Goal: Transaction & Acquisition: Purchase product/service

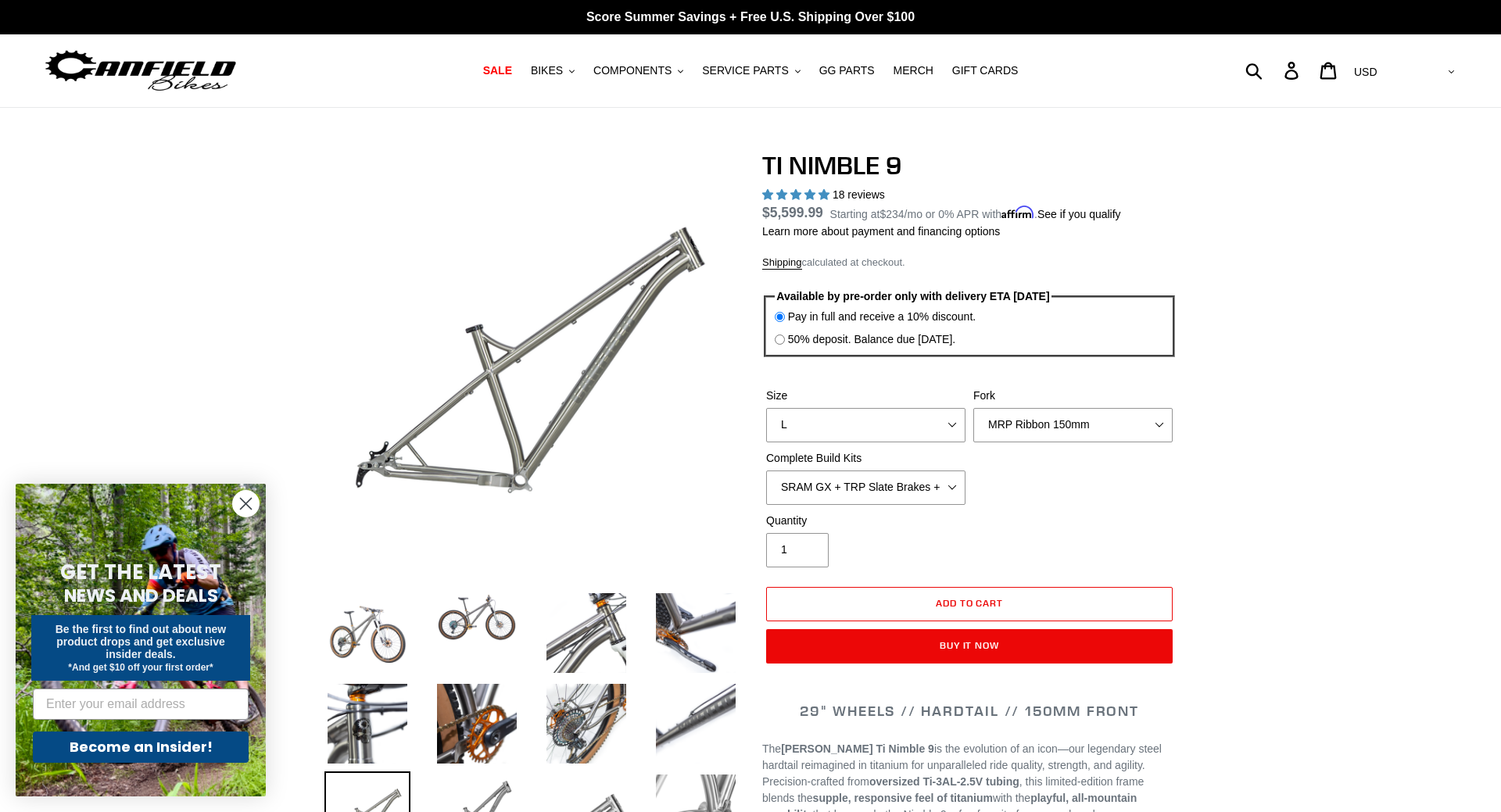
select select "highest-rating"
click at [766, 470] on select "SRAM GX + TRP Slate Brakes + Rotors + e13 LG-1 Wheels SHIMANO XT + SHIMANO brak…" at bounding box center [866, 487] width 200 height 35
click option "Complete Build Kit - None (Contact us for Custom Builds)" at bounding box center [0, 0] width 0 height 0
click at [766, 470] on select "SRAM GX + TRP Slate Brakes + Rotors + e13 LG-1 Wheels SHIMANO XT + SHIMANO brak…" at bounding box center [866, 487] width 200 height 35
click option "SHIMANO XTR + HOPE Brakes + DT Swiss Carbon Wheels" at bounding box center [0, 0] width 0 height 0
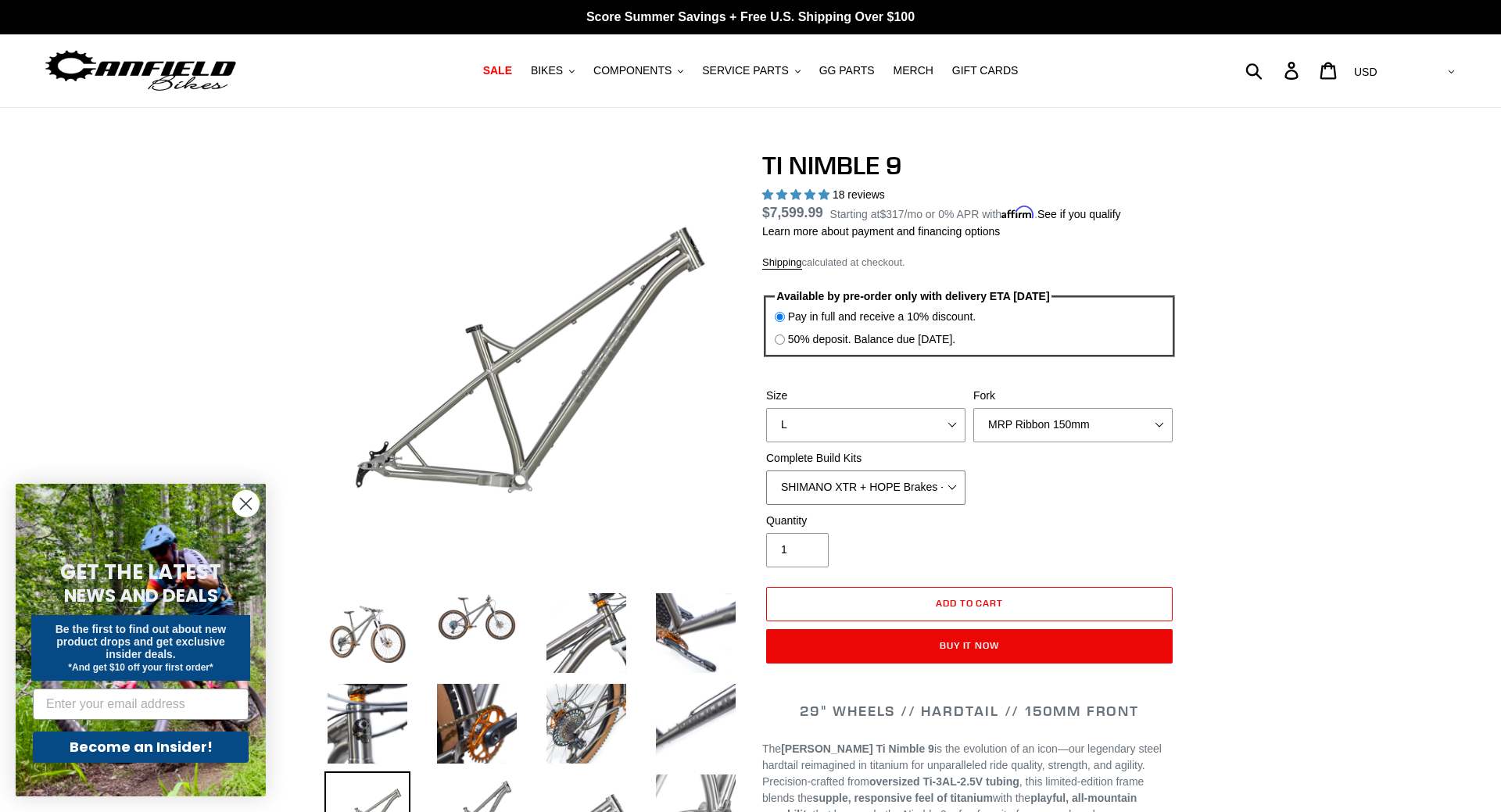
click at [766, 470] on select "SRAM GX + TRP Slate Brakes + Rotors + e13 LG-1 Wheels SHIMANO XT + SHIMANO brak…" at bounding box center [866, 487] width 200 height 35
select select "Complete Build Kit - None (Contact us for Custom Builds)"
click option "Complete Build Kit - None (Contact us for Custom Builds)" at bounding box center [0, 0] width 0 height 0
click at [974, 408] on select "MRP Ribbon 150mm RockShox Lyrik 150mm Fox Factory 36 150mm Cane Creek Helm 150m…" at bounding box center [1073, 425] width 200 height 35
select select "RockShox Lyrik 150mm"
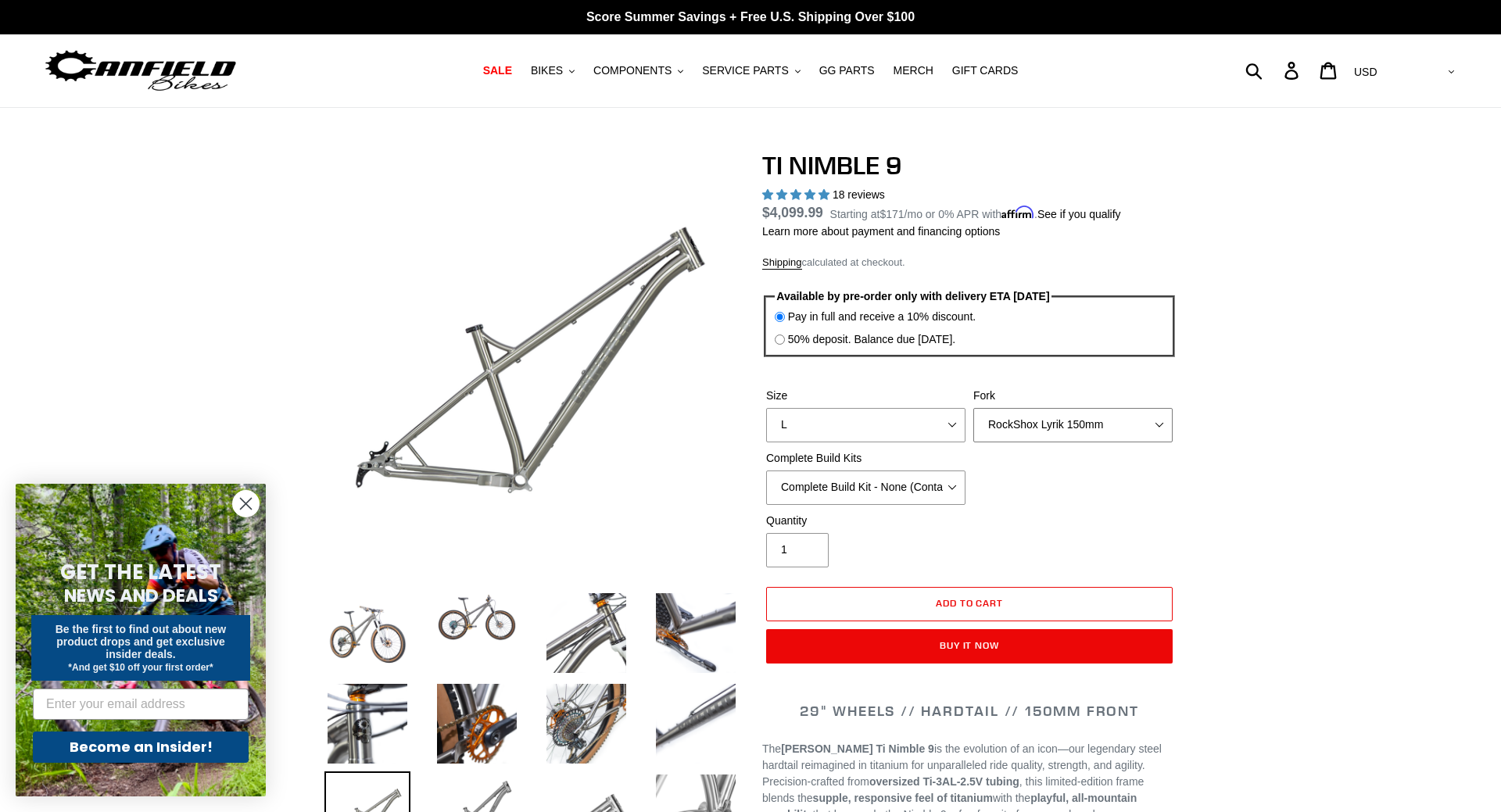
click option "RockShox Lyrik 150mm" at bounding box center [0, 0] width 0 height 0
click at [766, 470] on select "SRAM GX + TRP Slate Brakes + Rotors + e13 LG-1 Wheels SHIMANO XT + SHIMANO brak…" at bounding box center [866, 487] width 200 height 35
select select "SHIMANO XTR + HOPE Brakes + DT Swiss Carbon Wheels"
click option "SHIMANO XTR + HOPE Brakes + DT Swiss Carbon Wheels" at bounding box center [0, 0] width 0 height 0
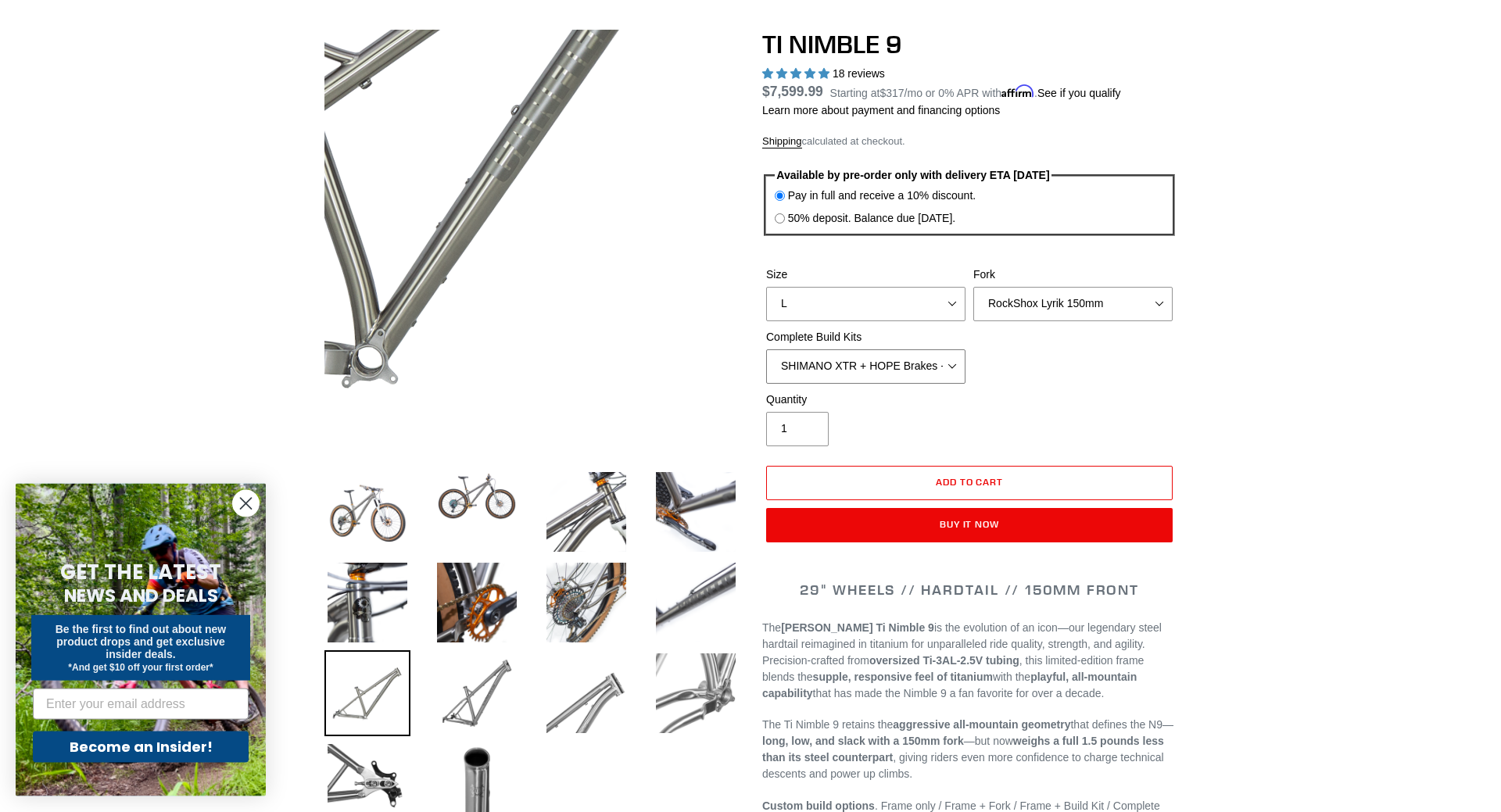
scroll to position [160, 0]
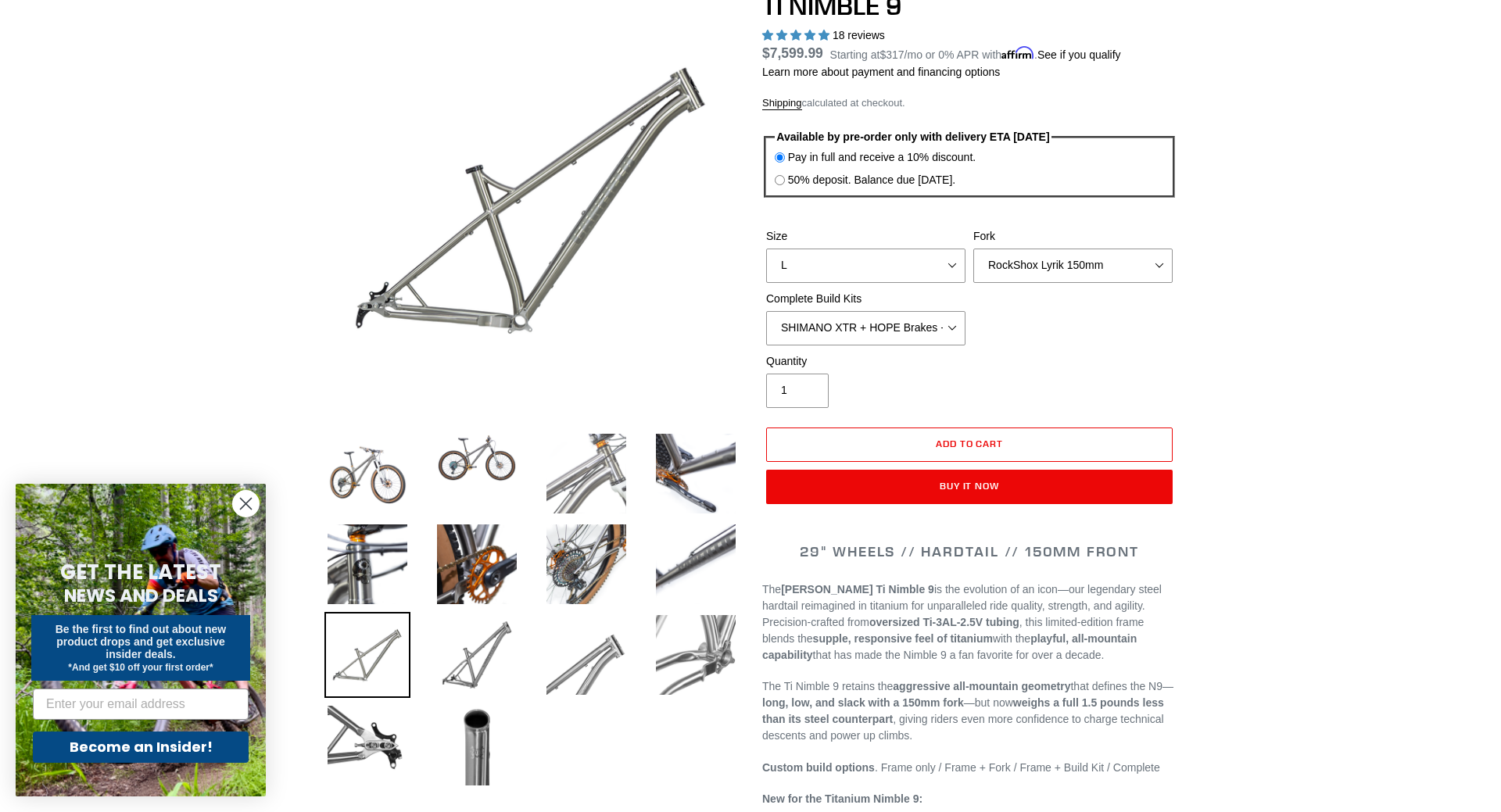
click at [595, 488] on img at bounding box center [586, 474] width 86 height 86
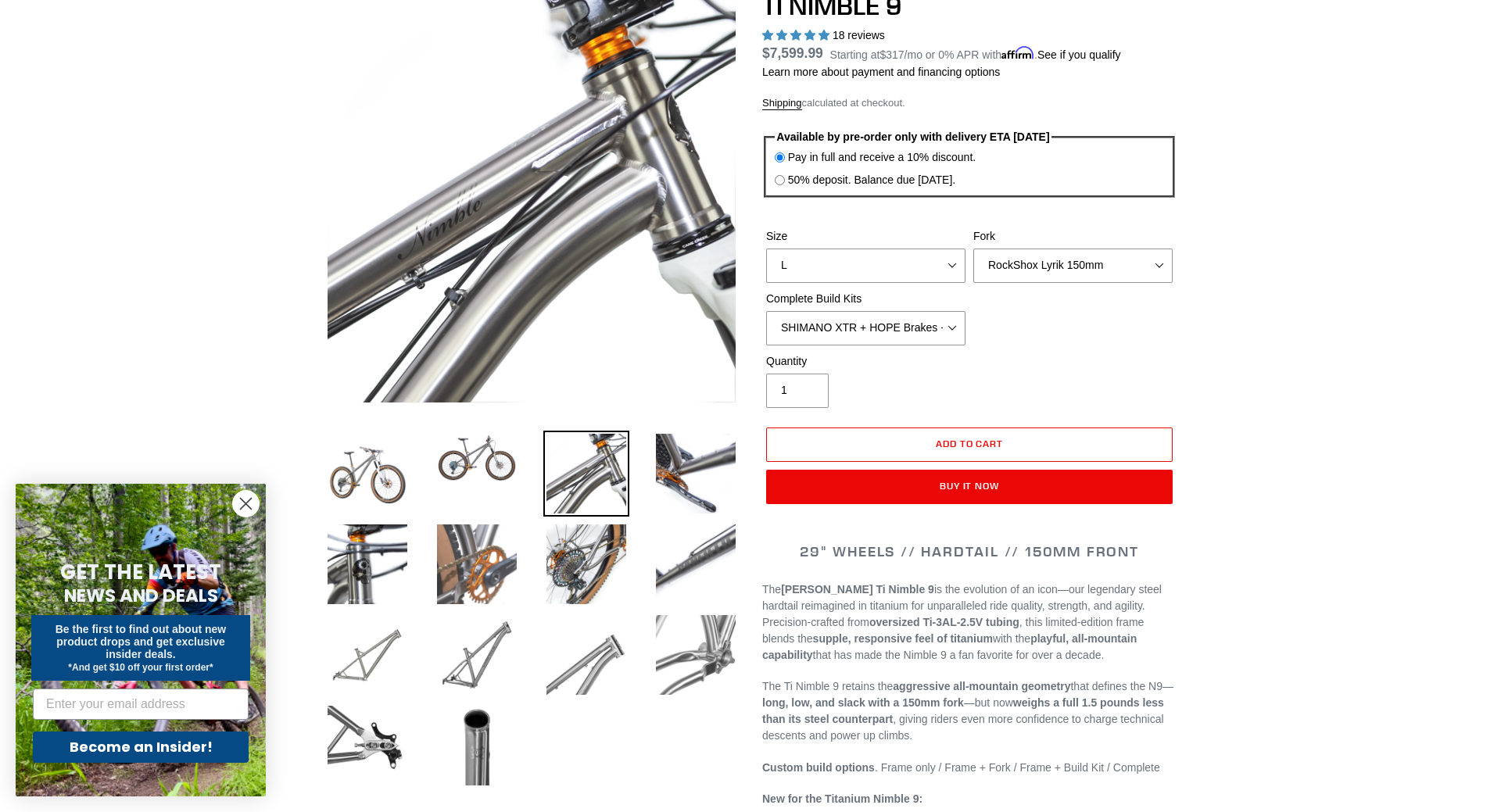
click at [505, 559] on img at bounding box center [477, 565] width 86 height 86
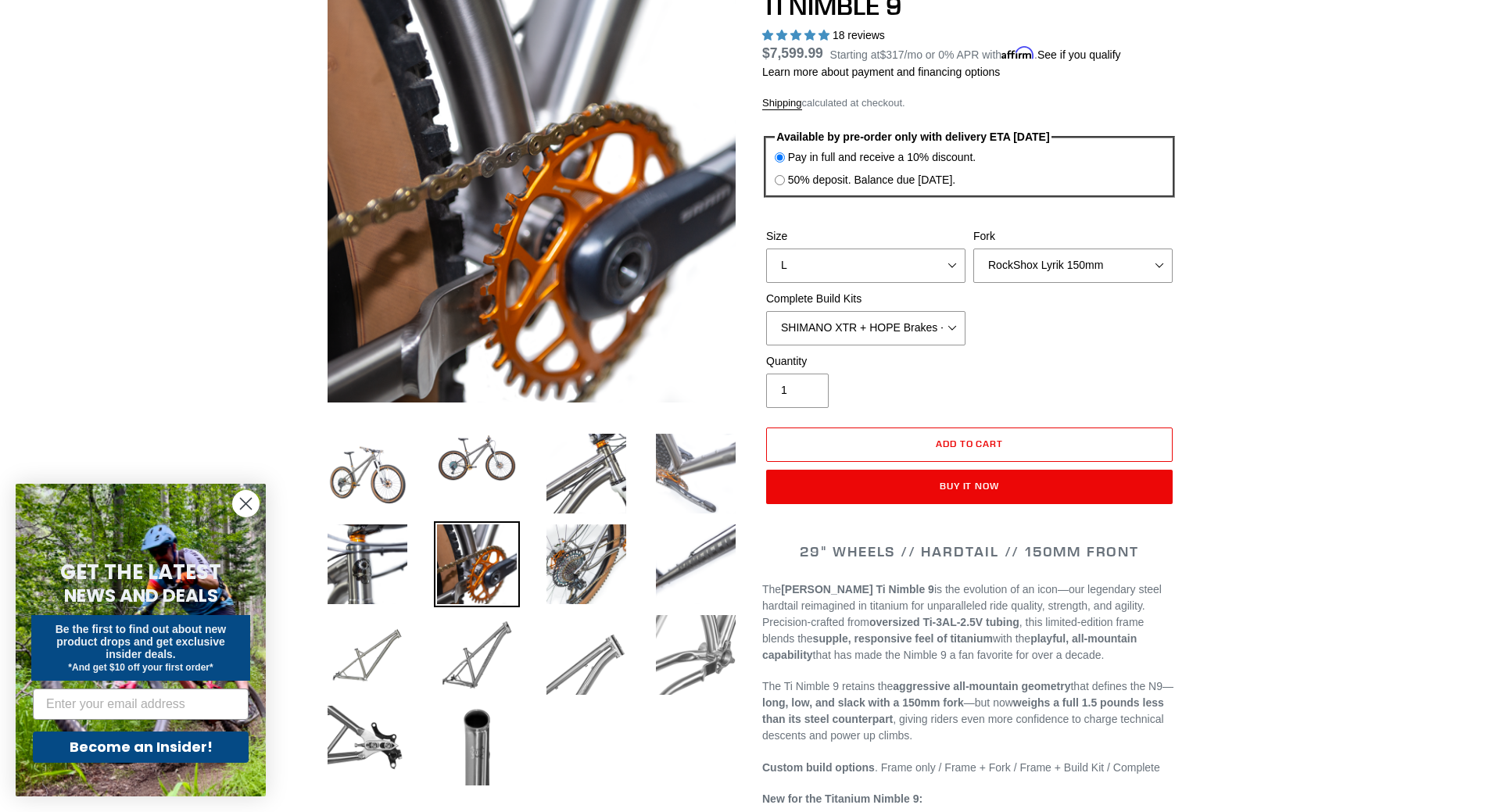
click at [676, 483] on img at bounding box center [695, 474] width 86 height 86
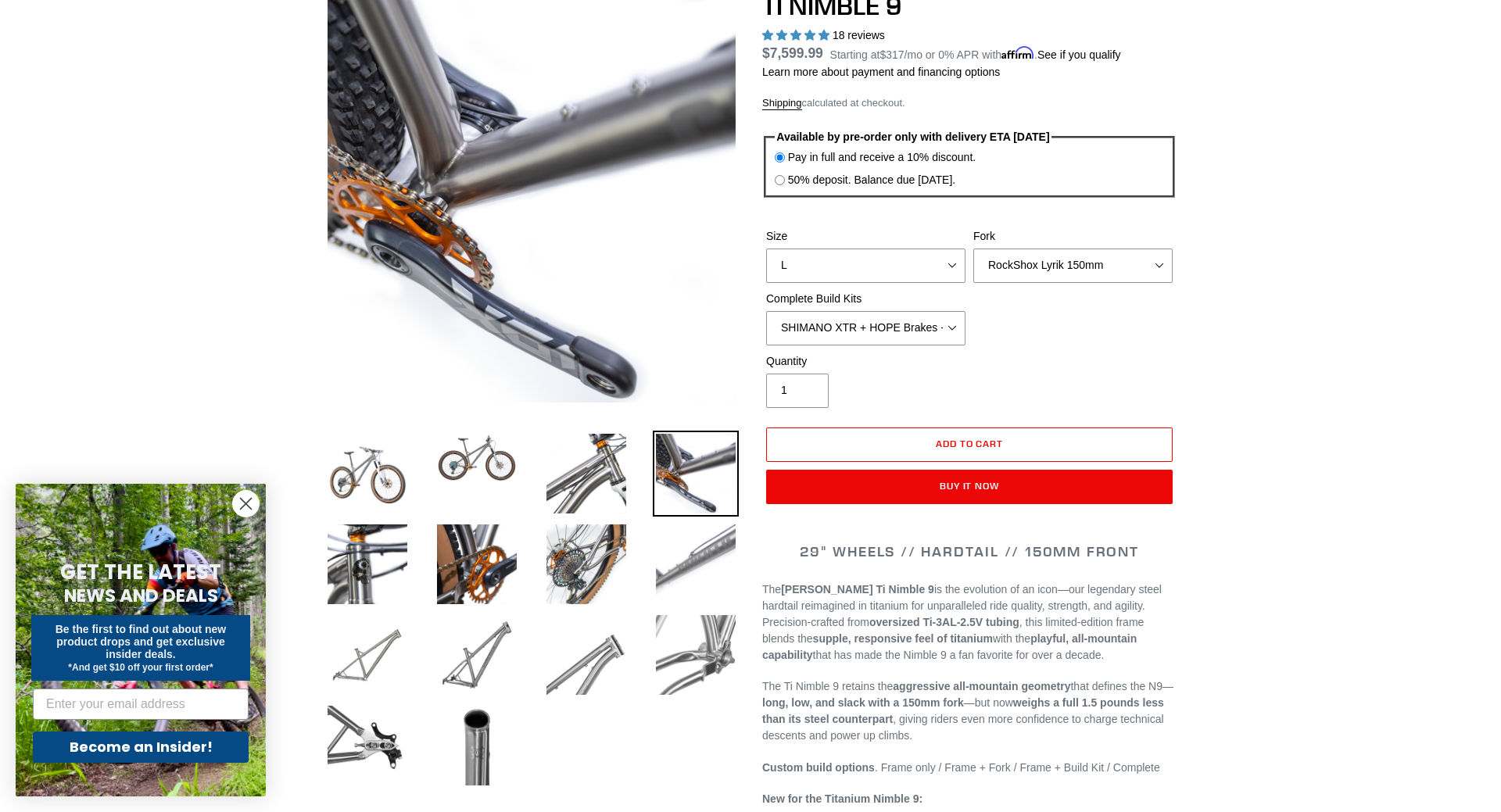
click at [692, 567] on img at bounding box center [695, 565] width 86 height 86
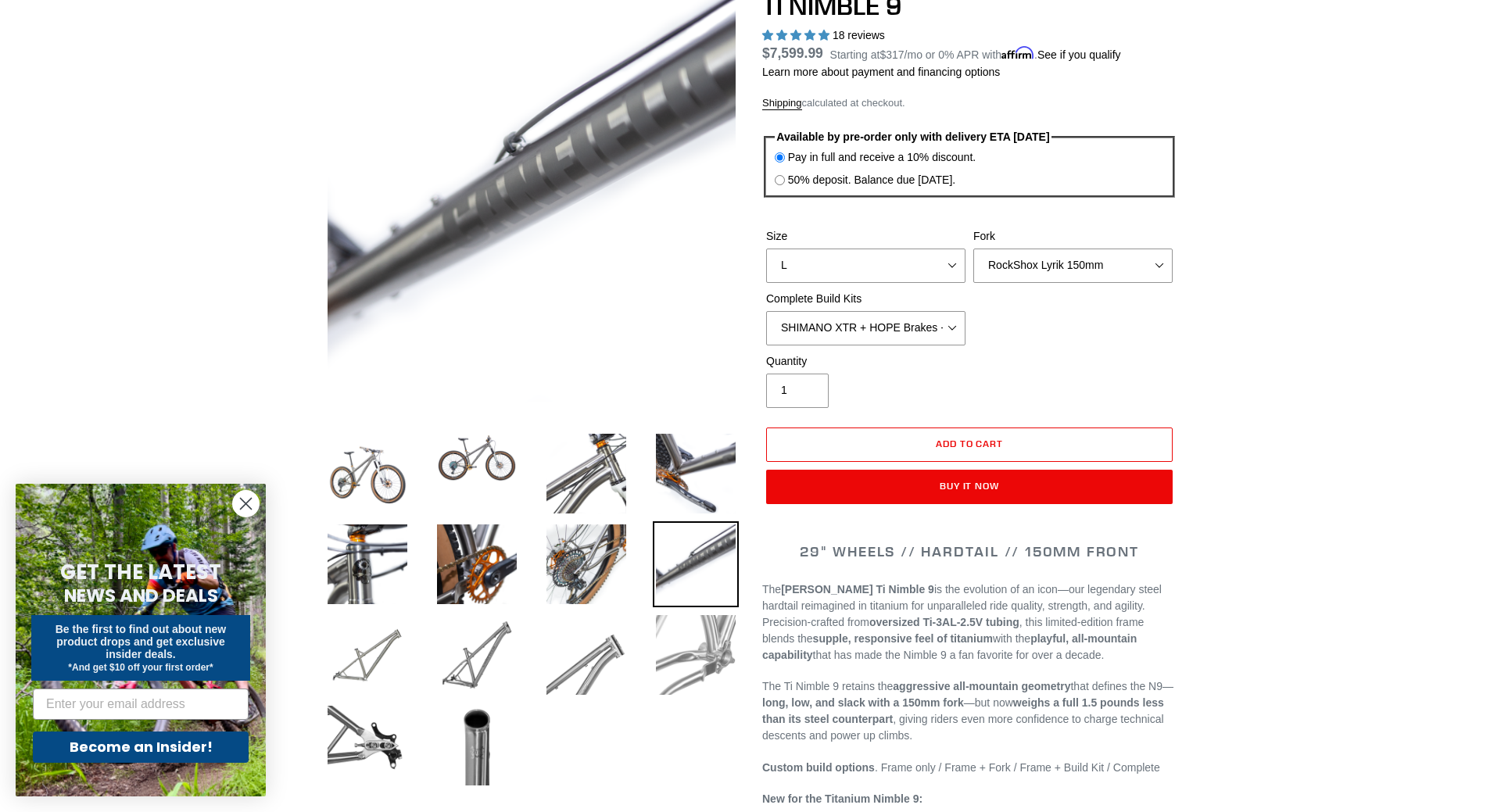
click at [689, 626] on img at bounding box center [695, 655] width 86 height 86
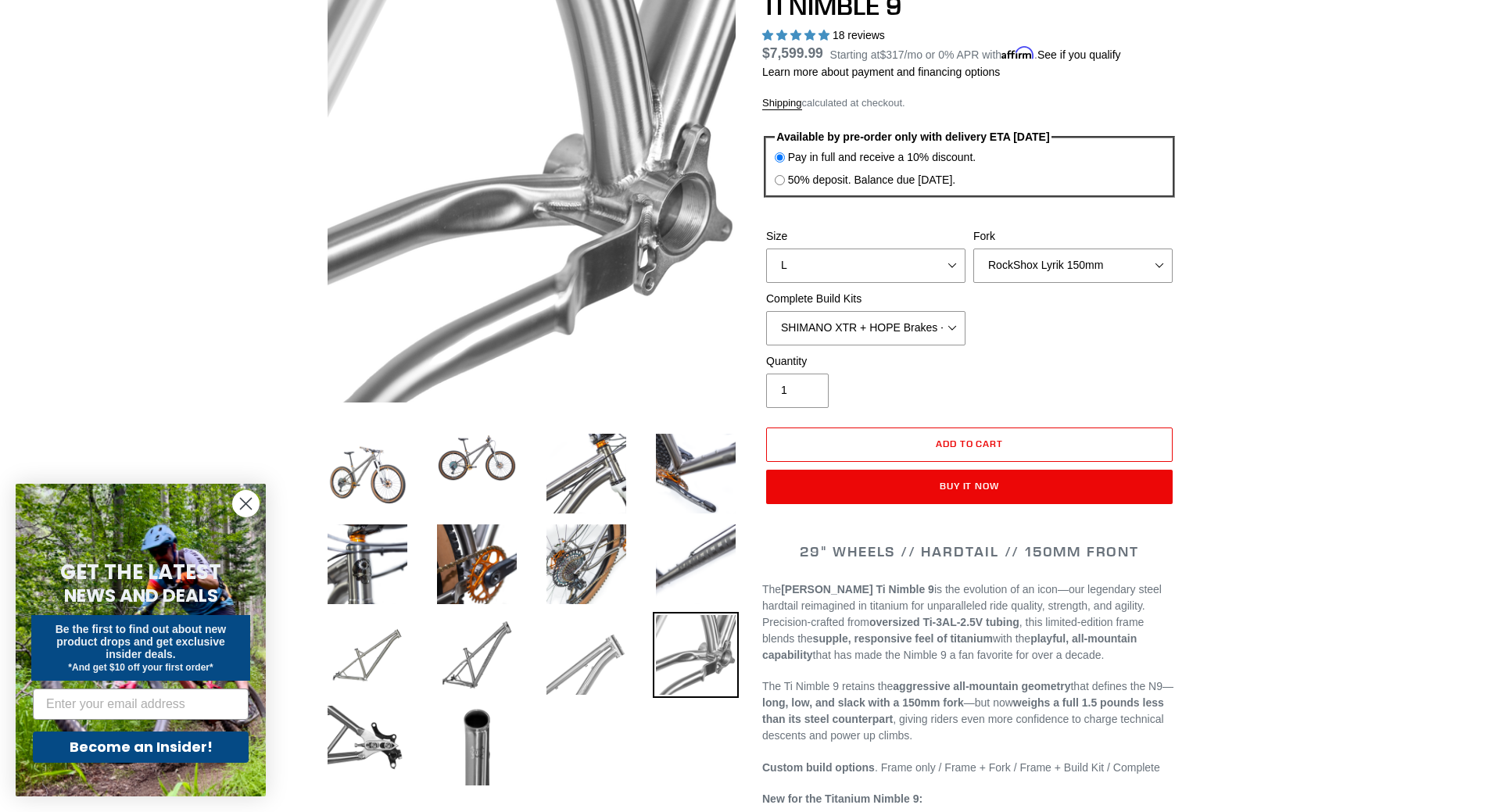
click at [590, 630] on img at bounding box center [586, 655] width 86 height 86
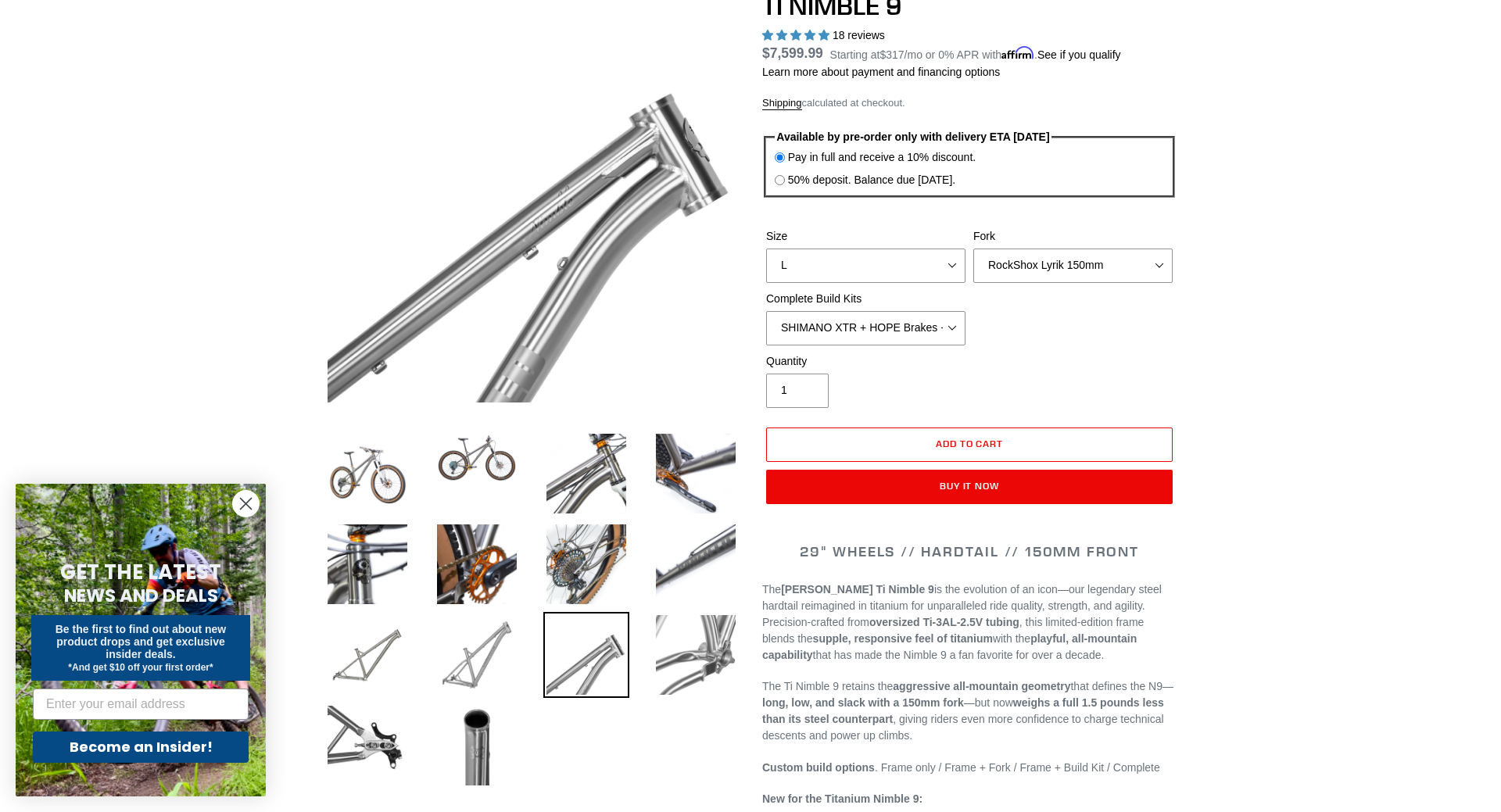
click at [463, 630] on img at bounding box center [477, 655] width 86 height 86
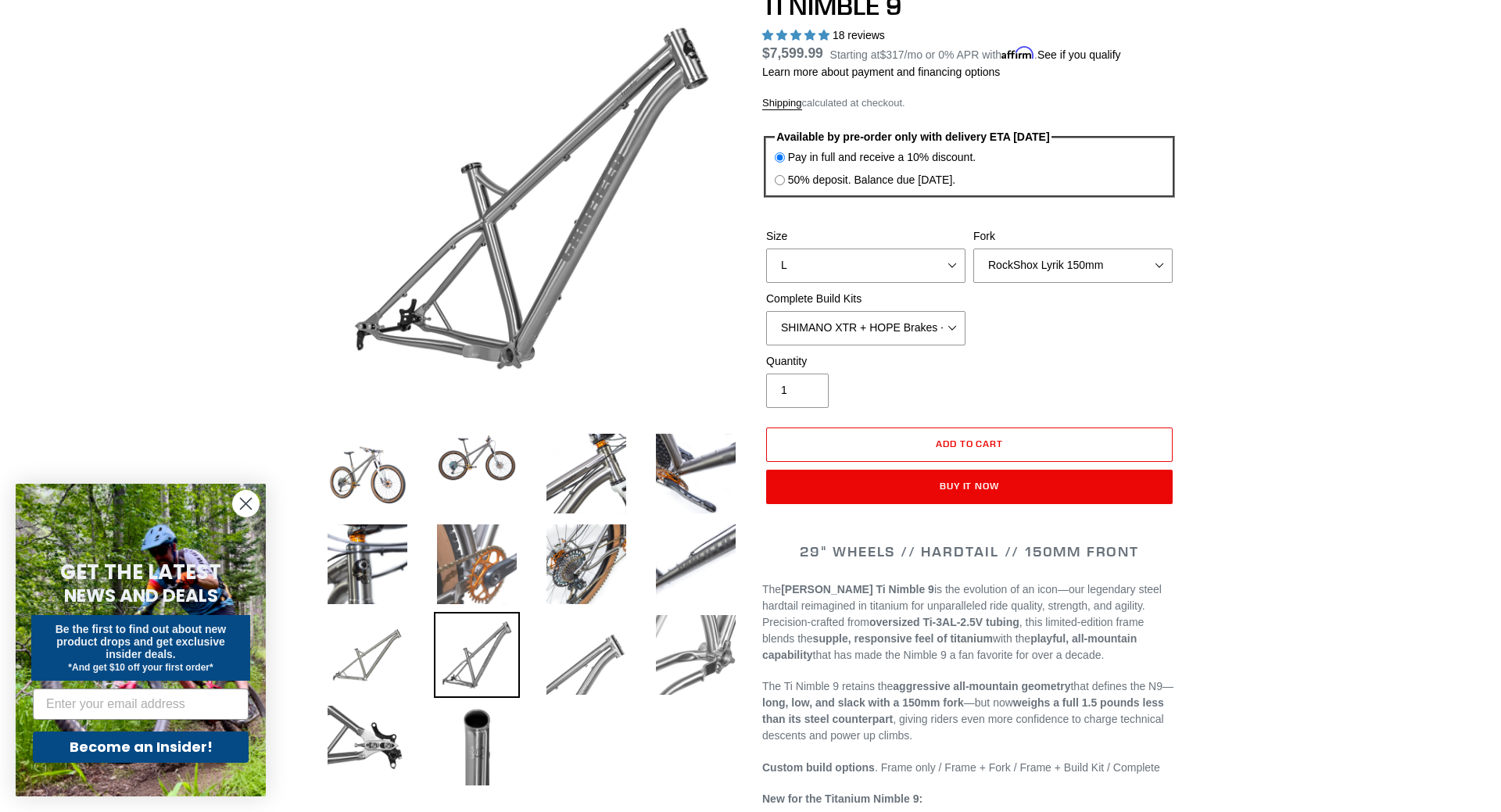
click at [478, 577] on img at bounding box center [477, 565] width 86 height 86
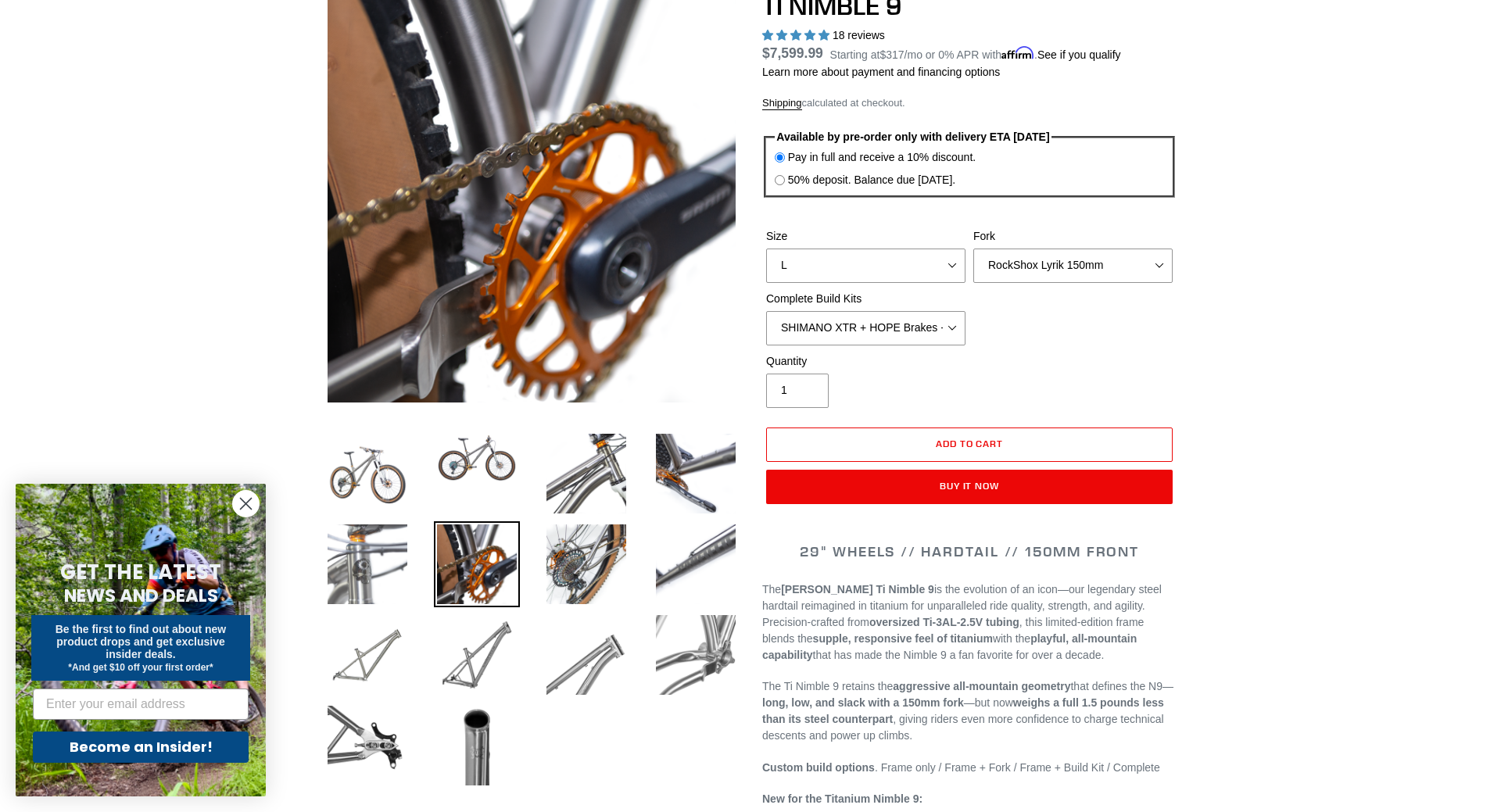
click at [386, 575] on img at bounding box center [368, 565] width 86 height 86
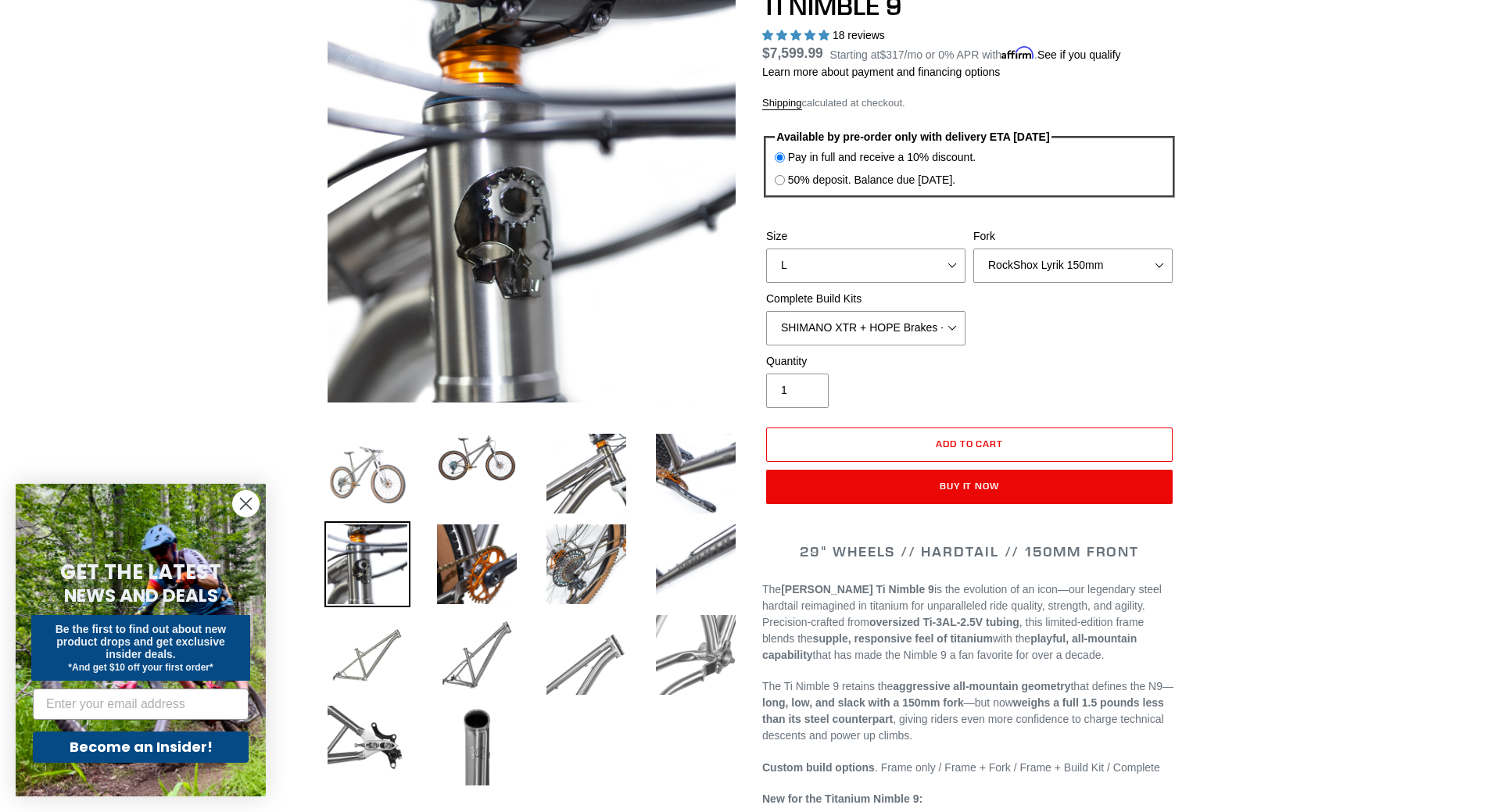
click at [387, 493] on img at bounding box center [368, 474] width 86 height 86
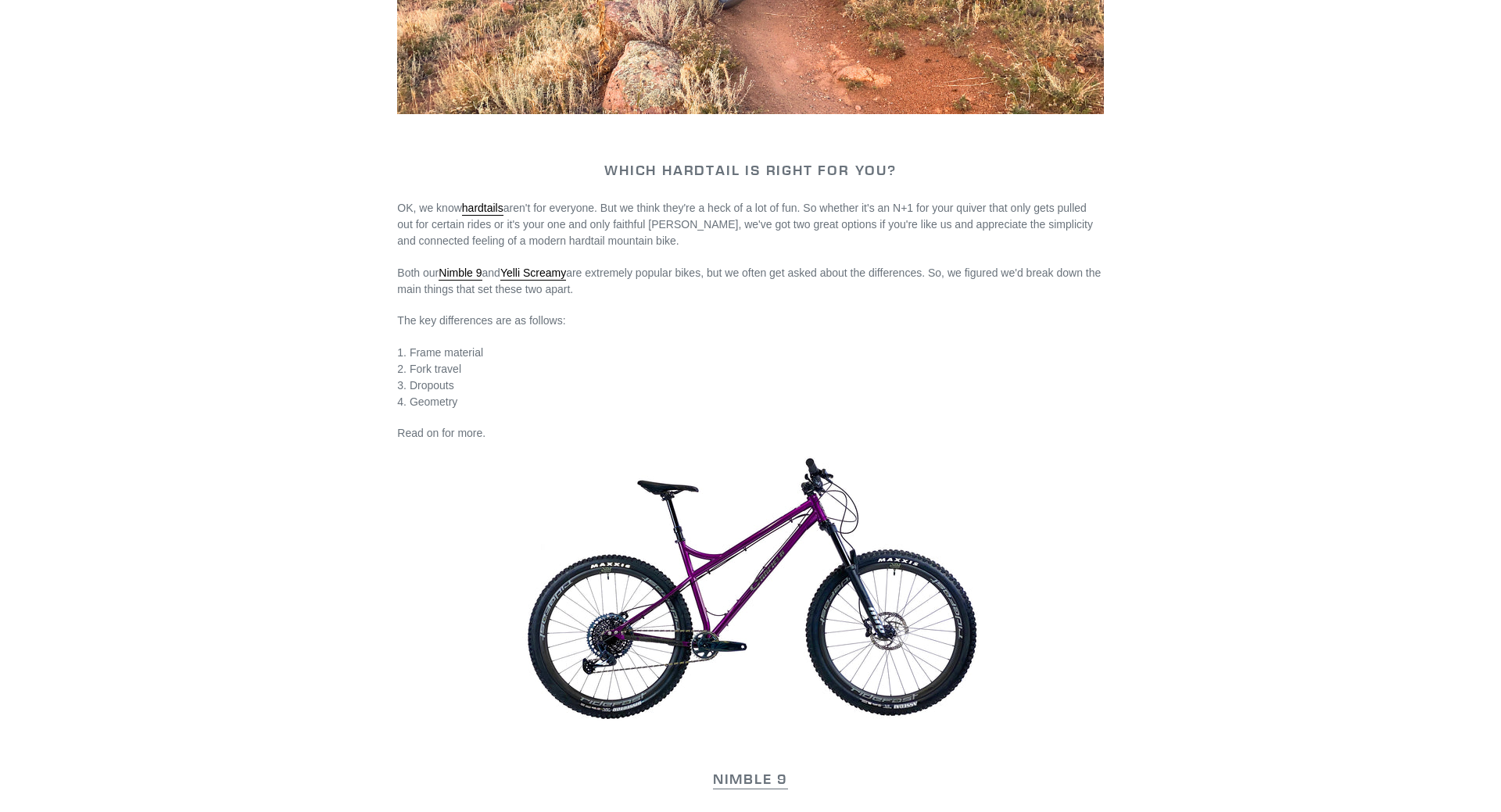
scroll to position [558, 0]
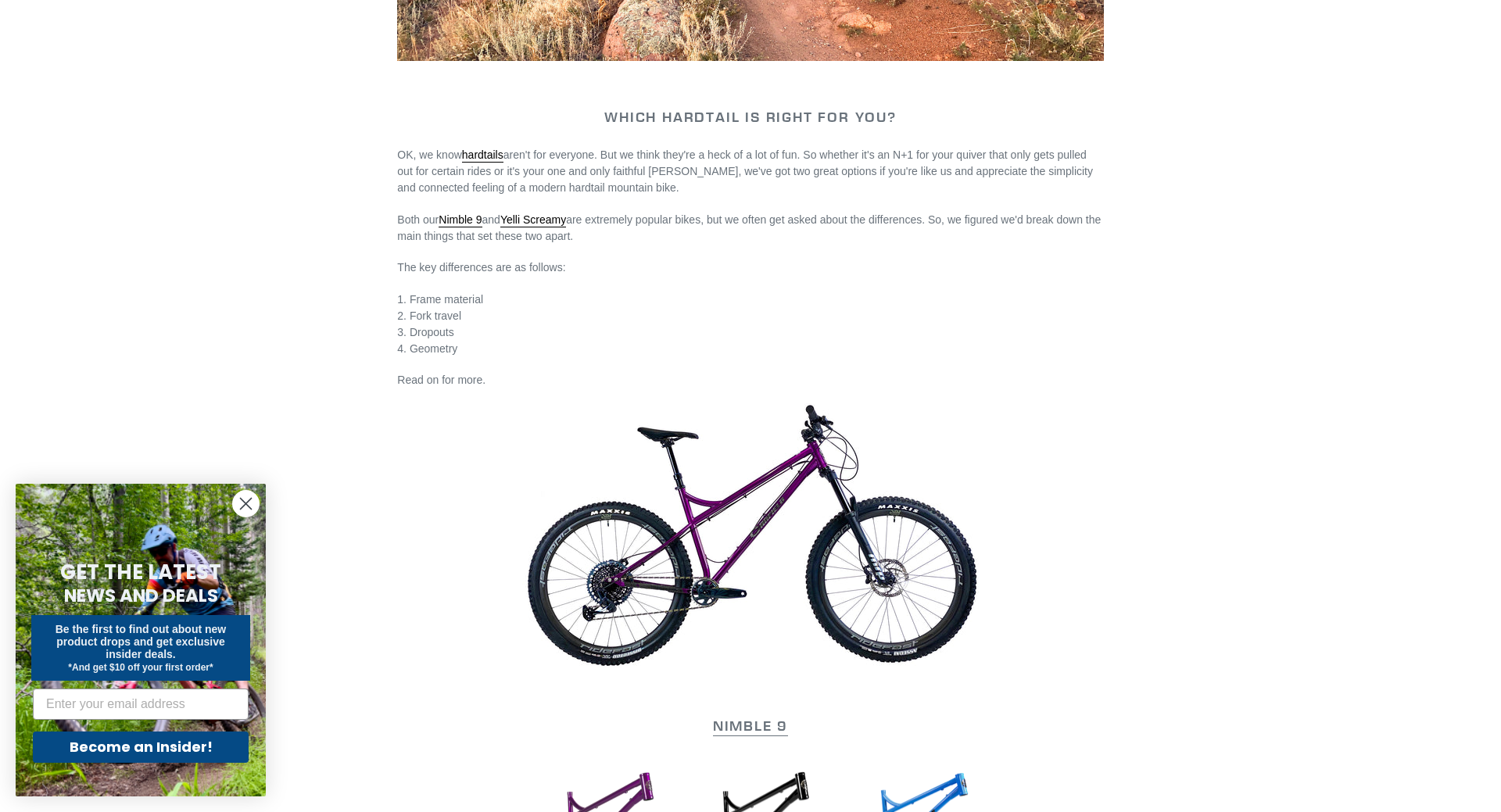
click at [257, 498] on circle "Close dialog" at bounding box center [246, 504] width 26 height 26
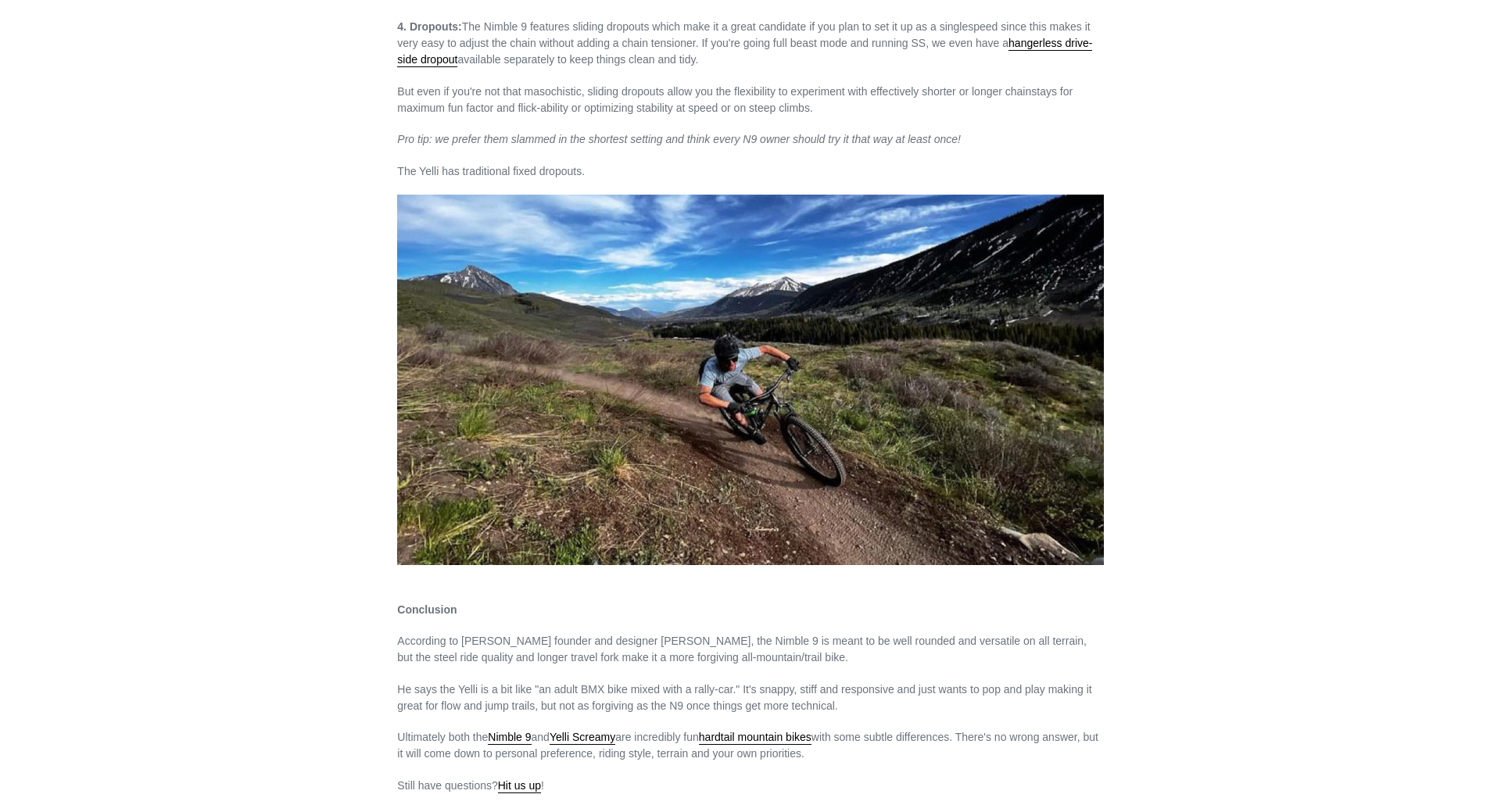
scroll to position [2552, 0]
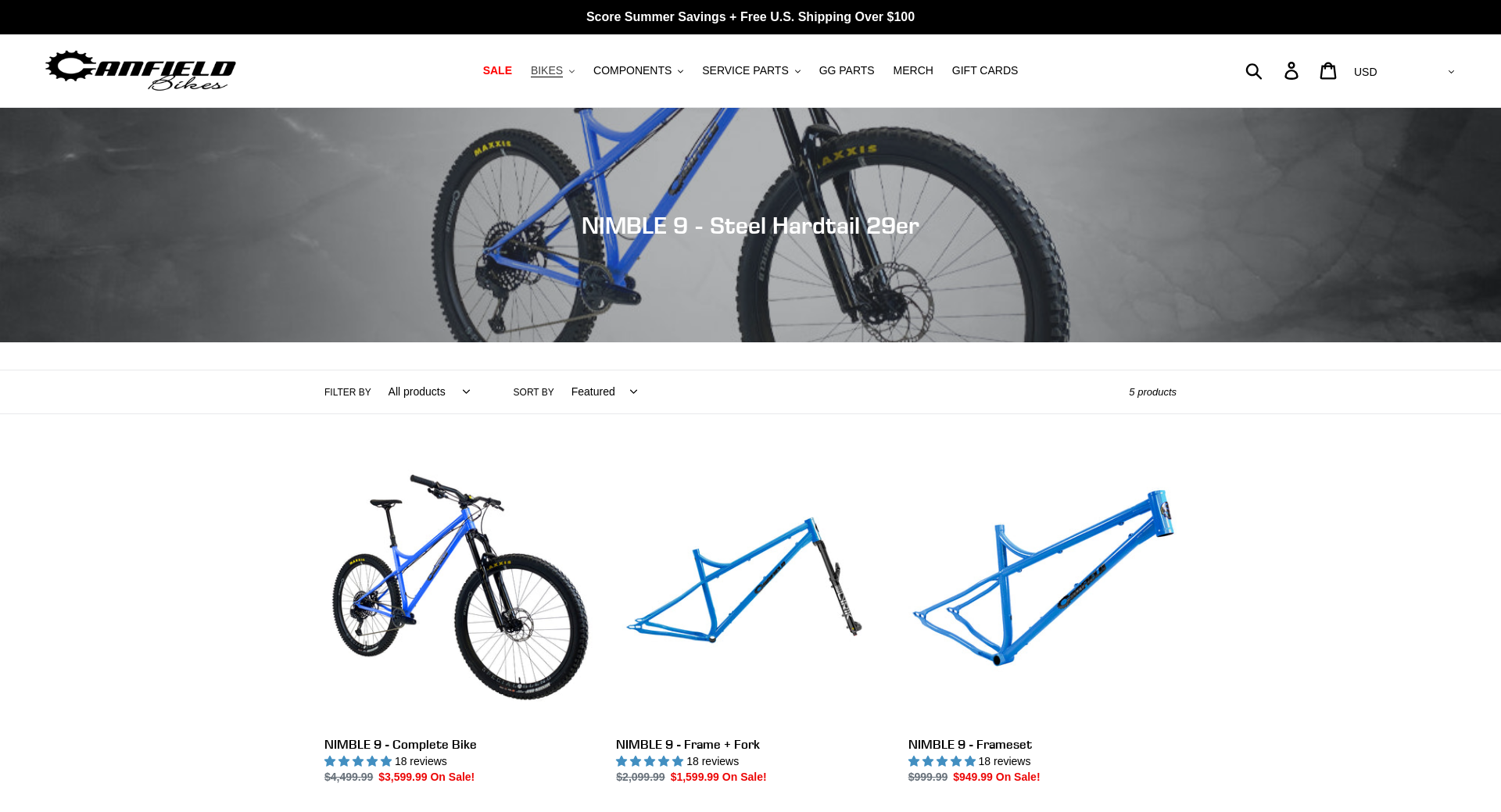
click at [563, 65] on span "BIKES" at bounding box center [547, 71] width 32 height 13
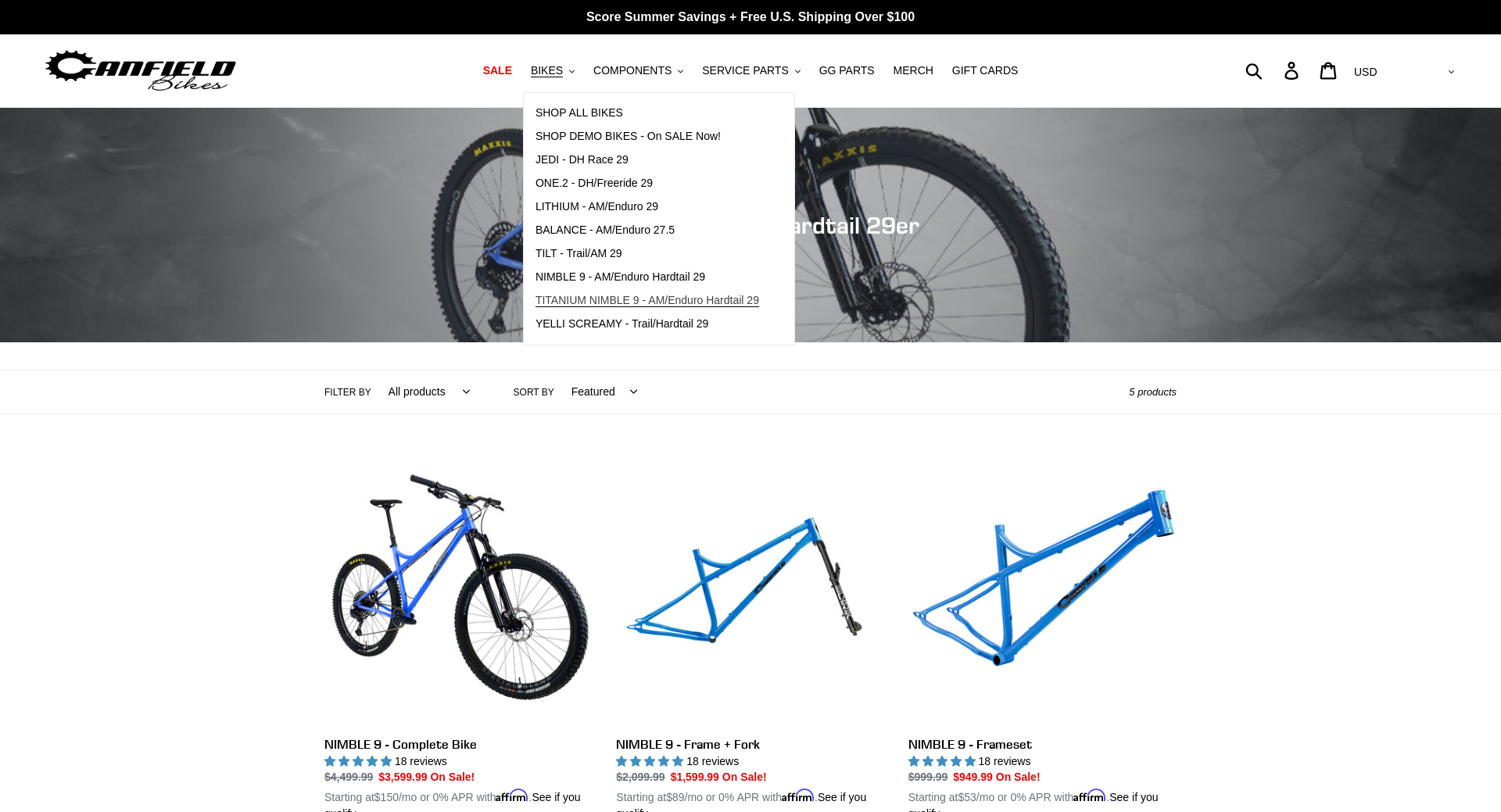
click at [577, 295] on span "TITANIUM NIMBLE 9 - AM/Enduro Hardtail 29" at bounding box center [648, 301] width 224 height 13
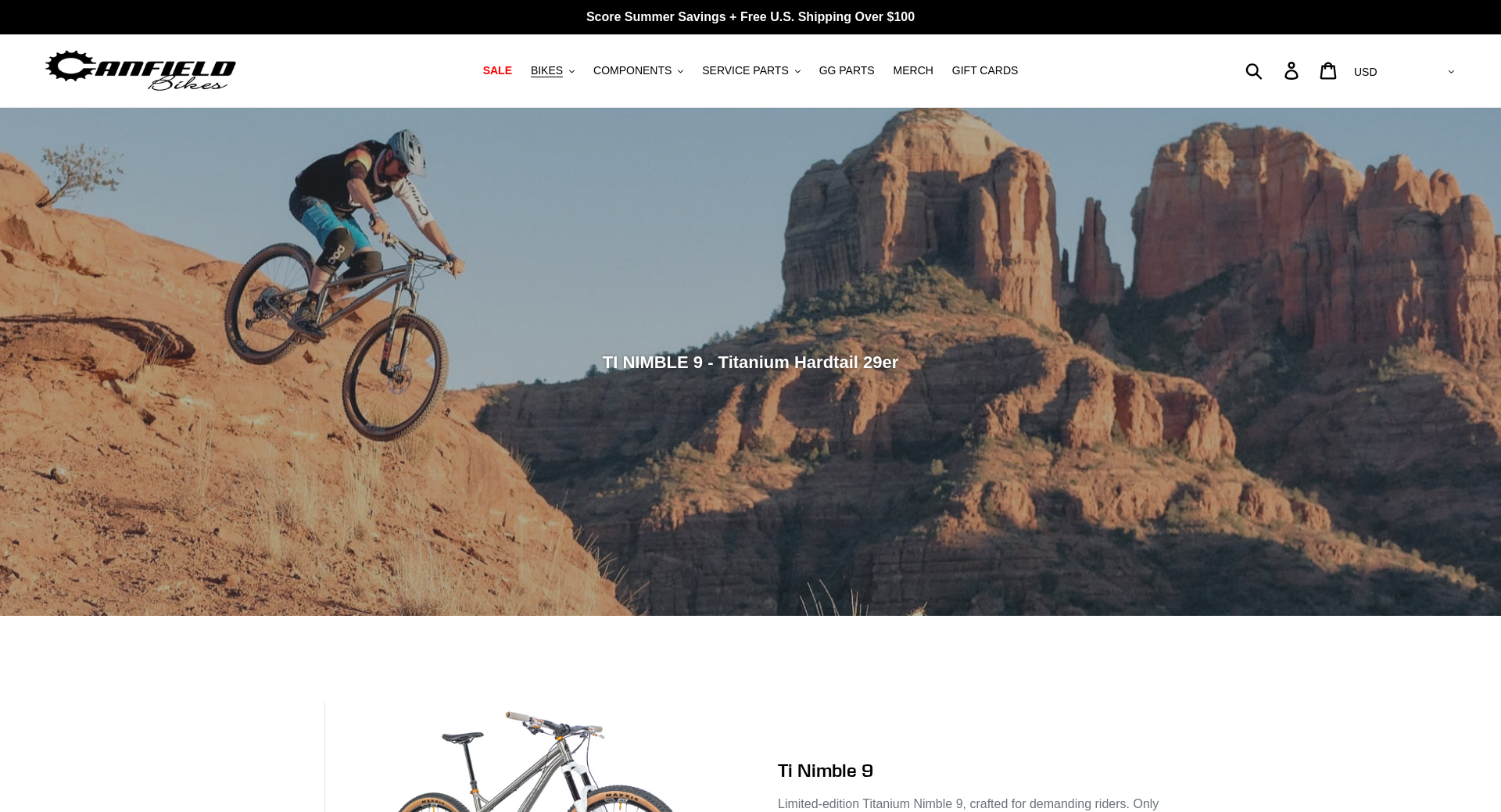
scroll to position [399, 0]
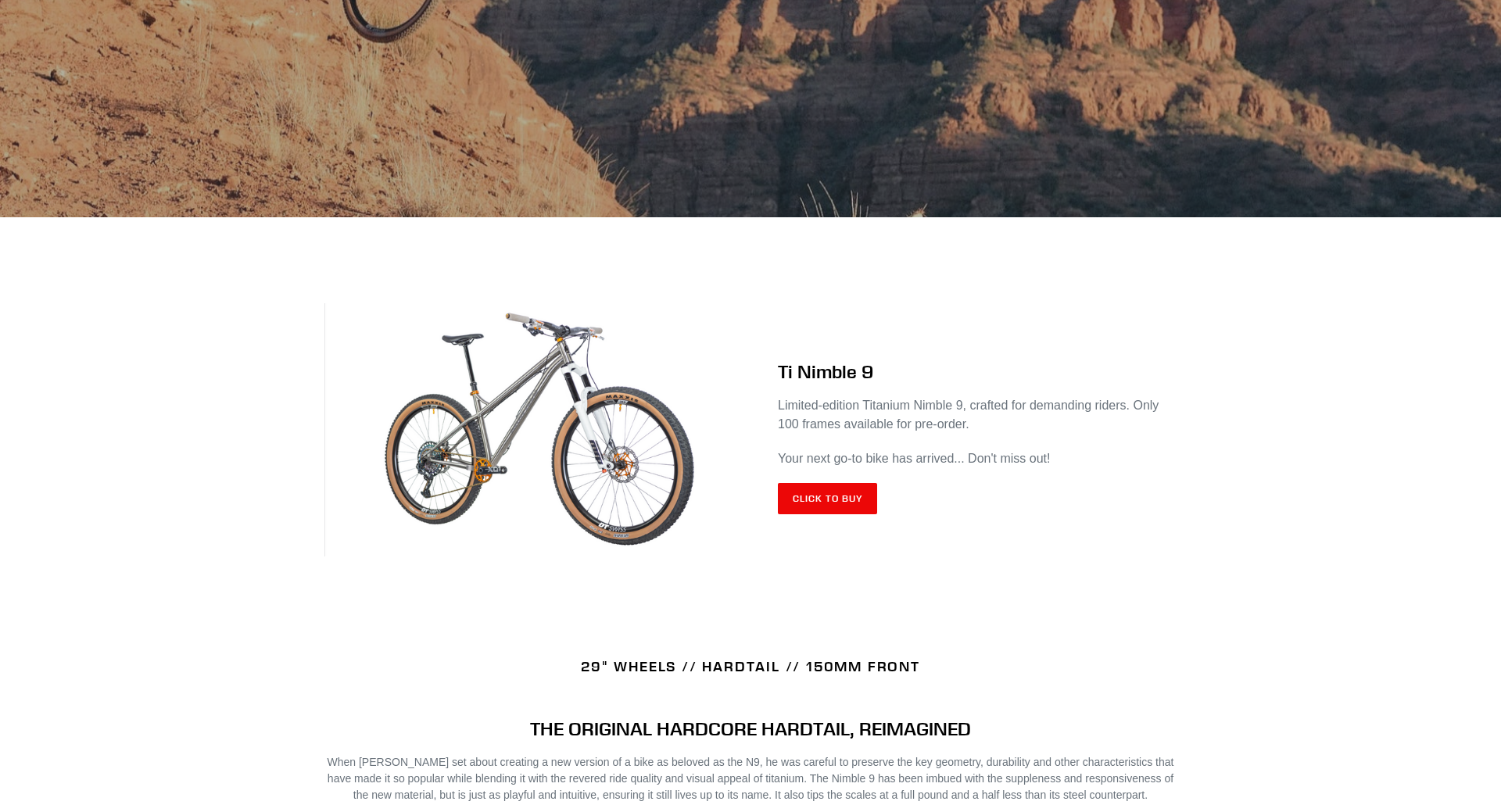
click at [833, 378] on h2 "Ti Nimble 9" at bounding box center [976, 371] width 399 height 22
click at [838, 510] on link "Click to Buy" at bounding box center [827, 499] width 99 height 32
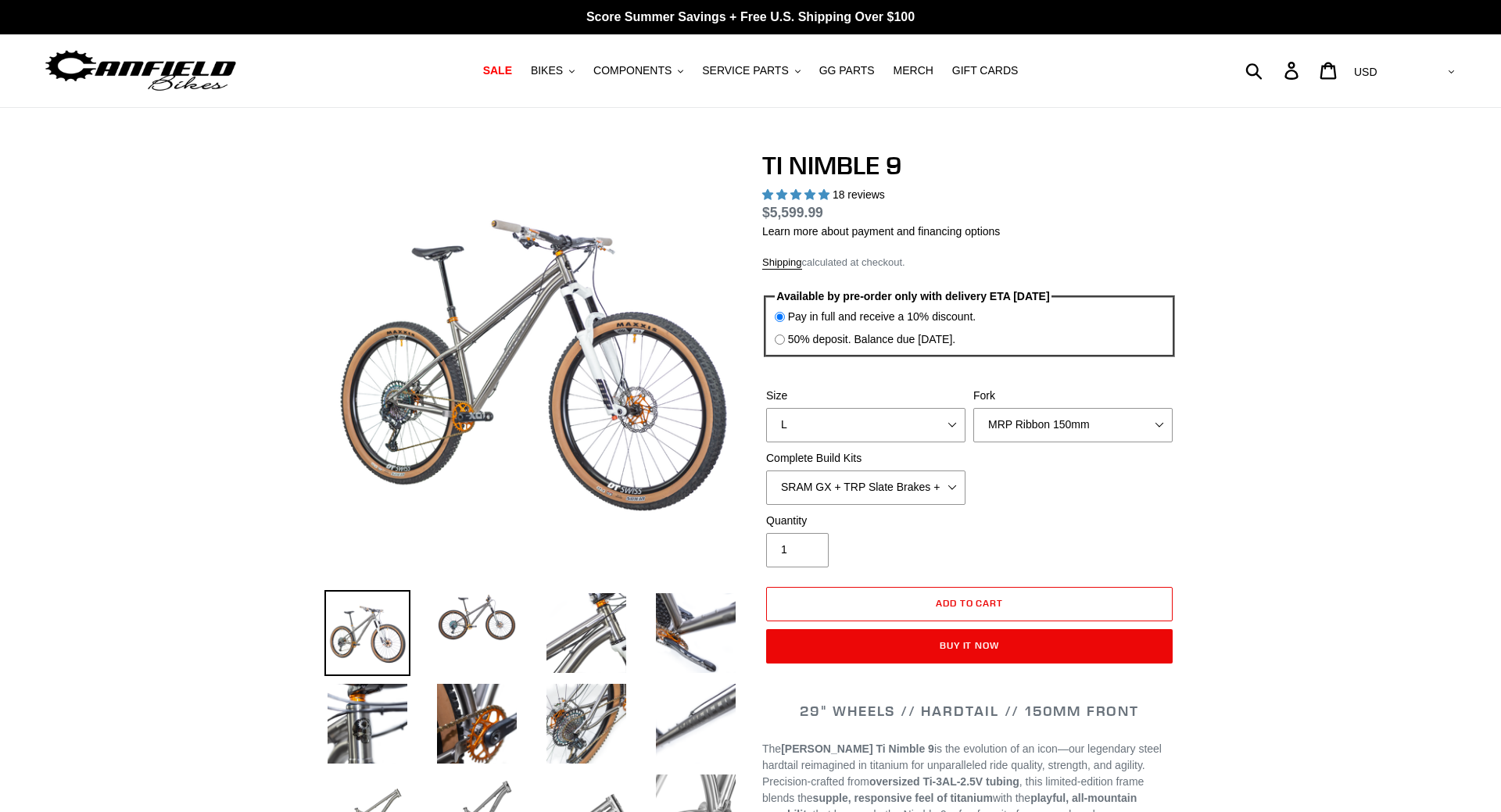
select select "highest-rating"
click at [459, 632] on img at bounding box center [477, 617] width 86 height 55
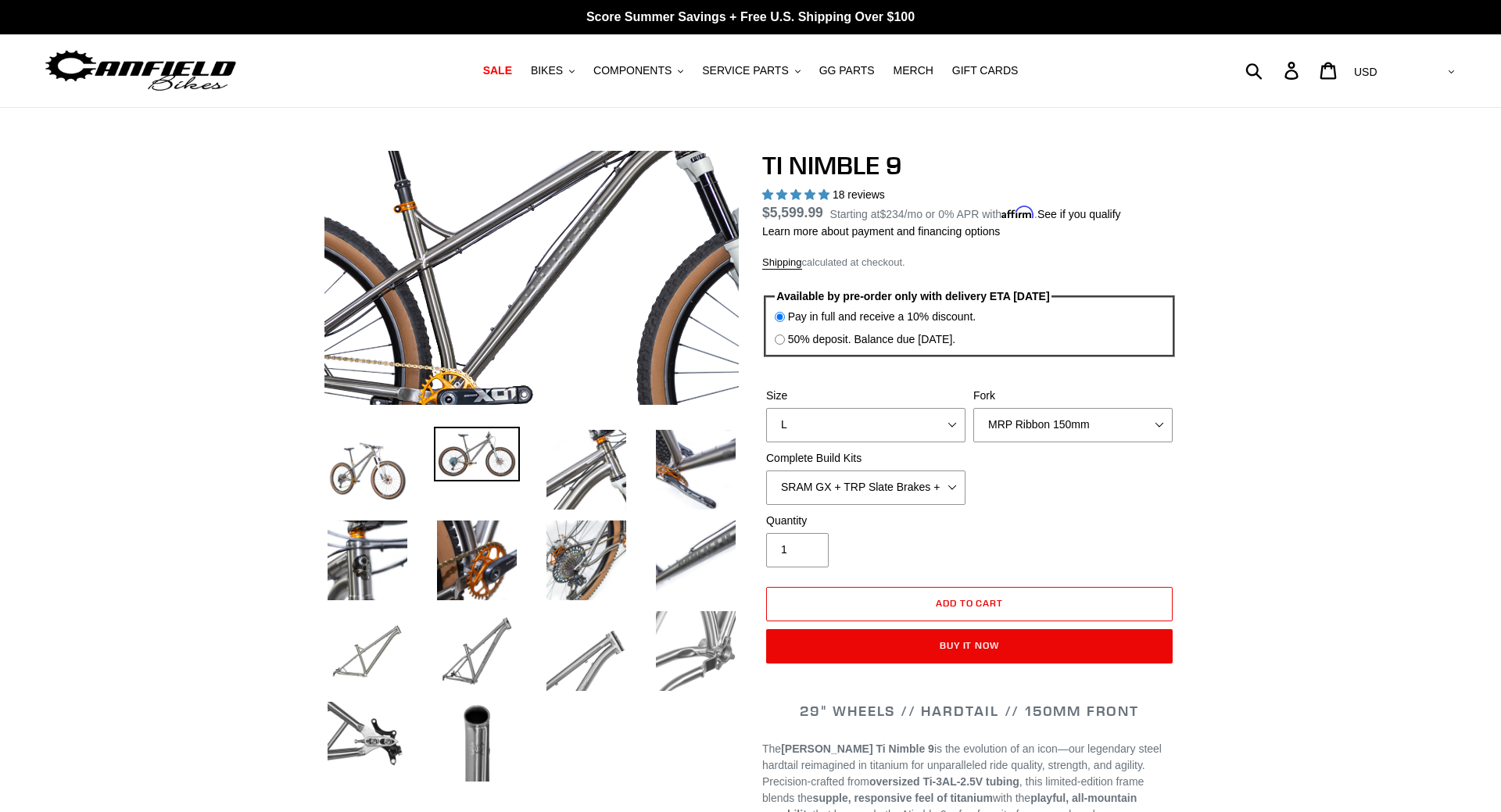
click at [529, 268] on img at bounding box center [534, 290] width 937 height 569
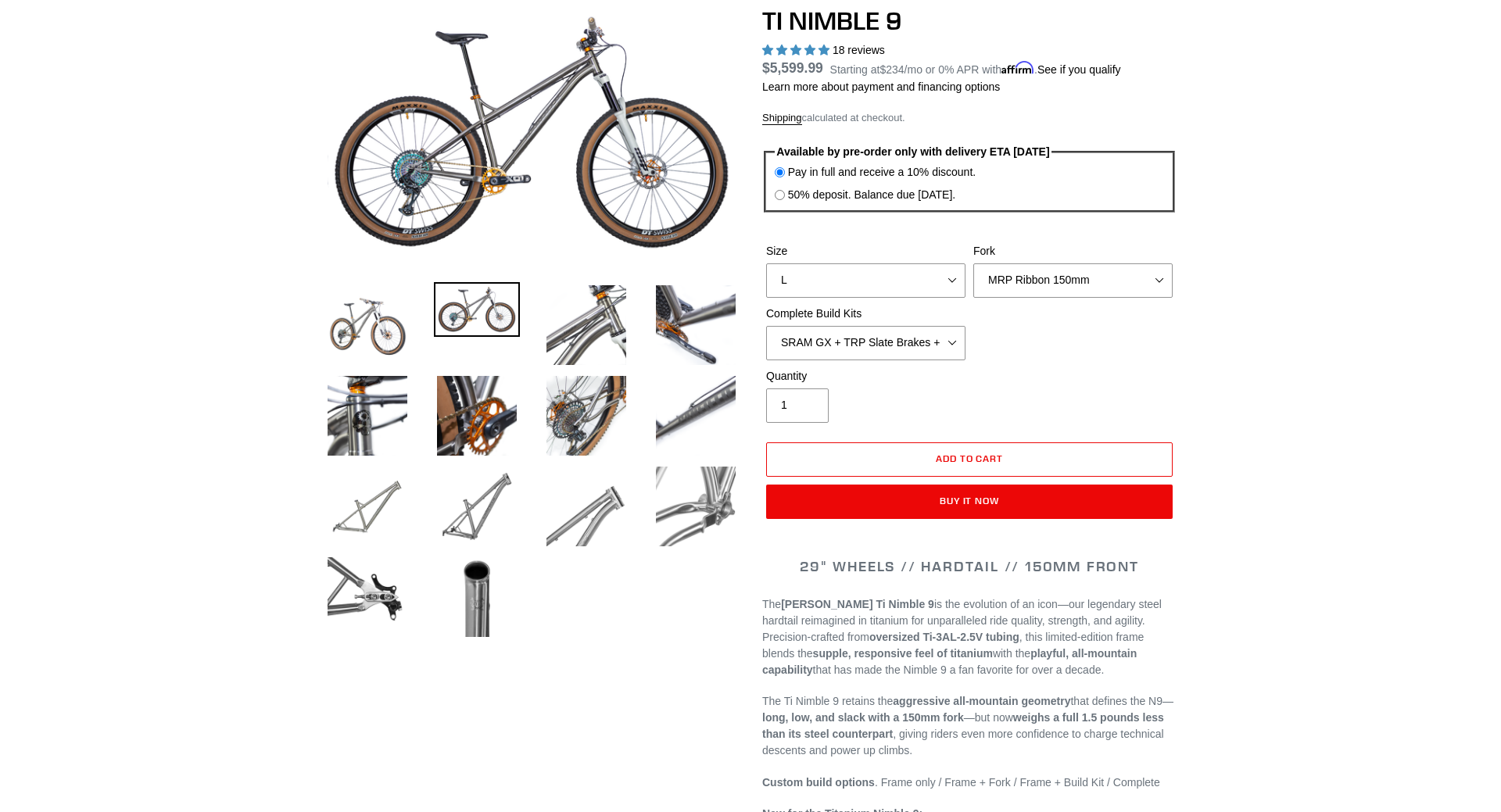
scroll to position [319, 0]
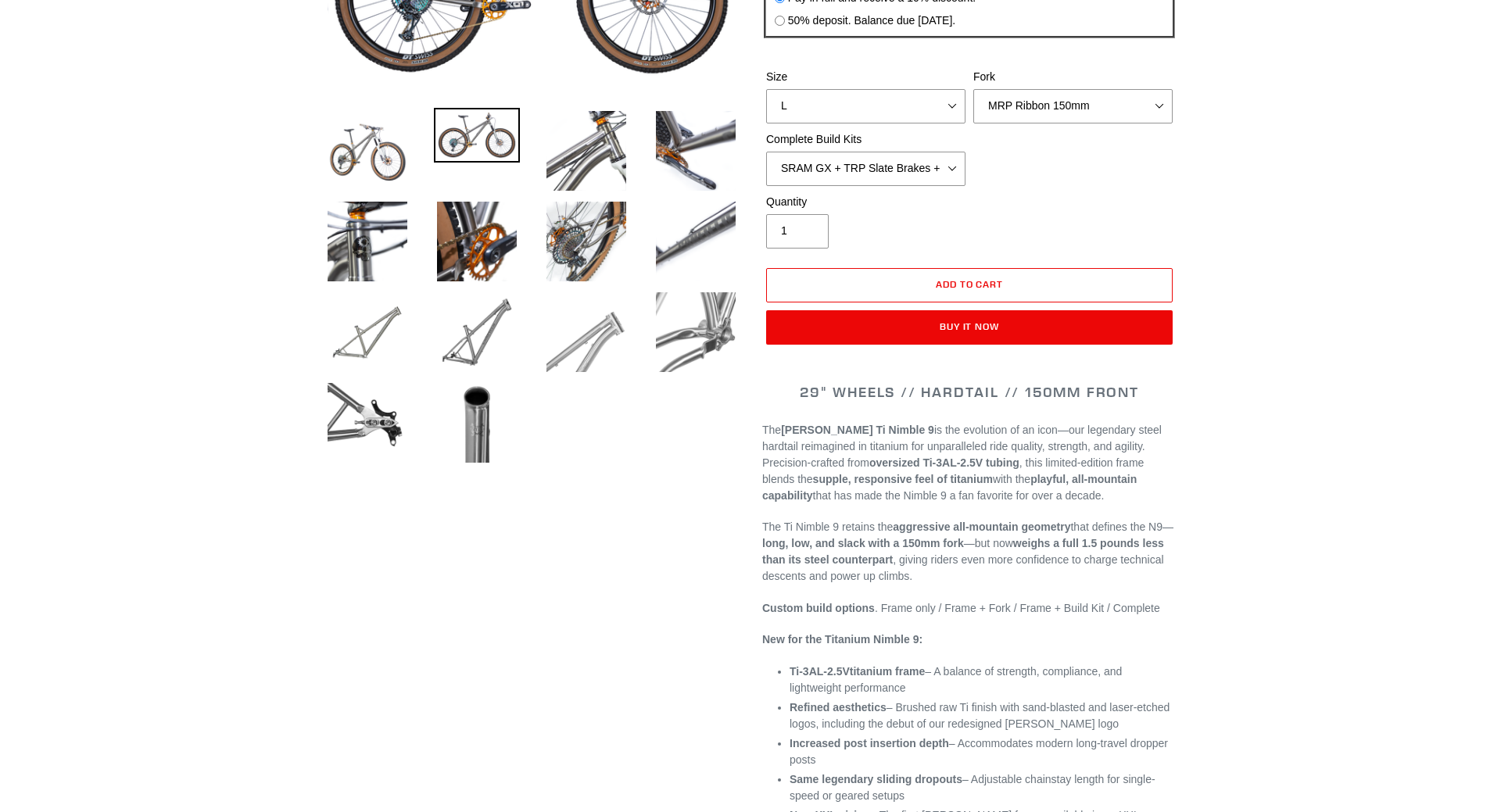
click at [549, 344] on img at bounding box center [586, 332] width 86 height 86
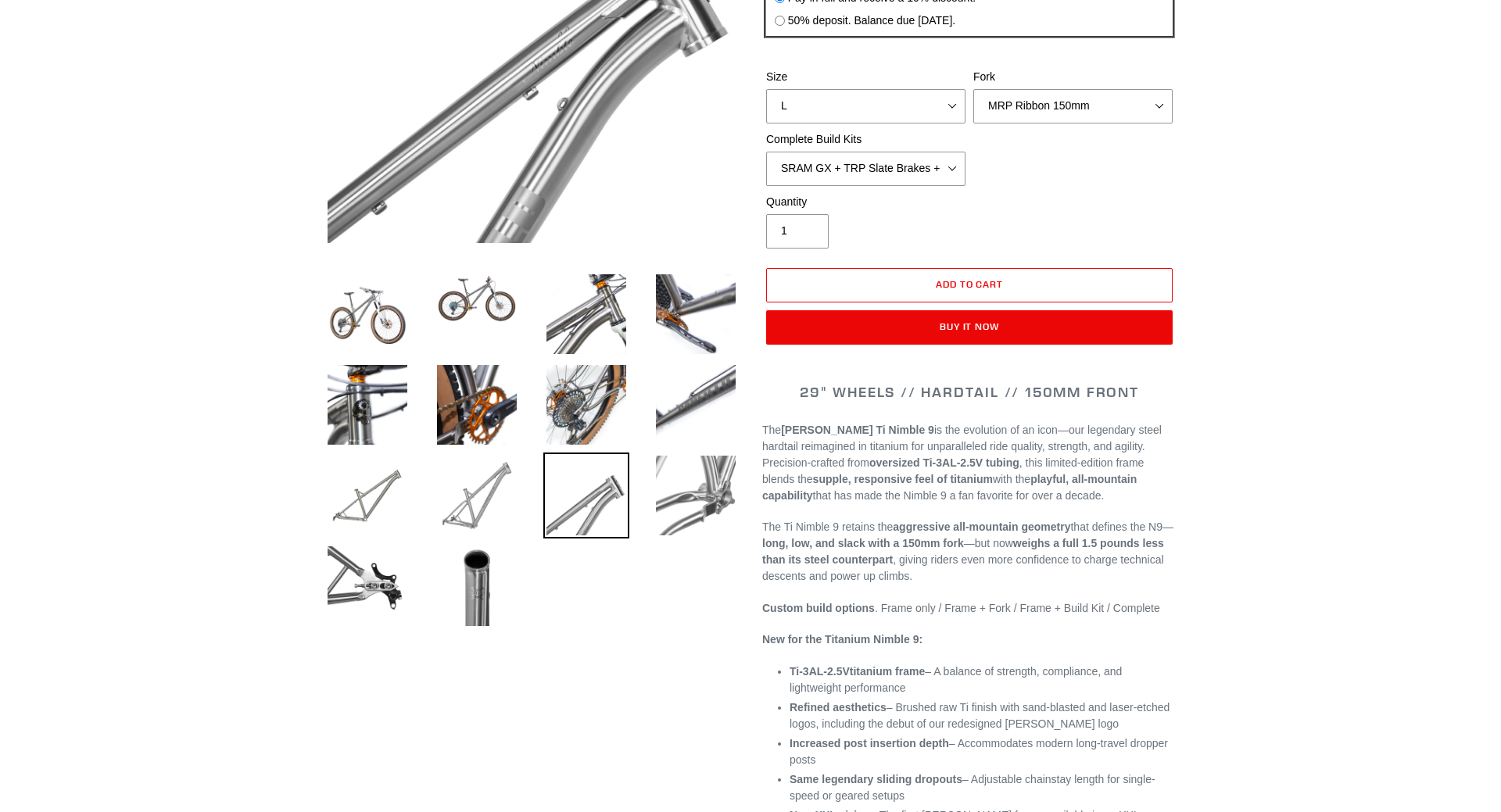
click at [480, 491] on img at bounding box center [477, 496] width 86 height 86
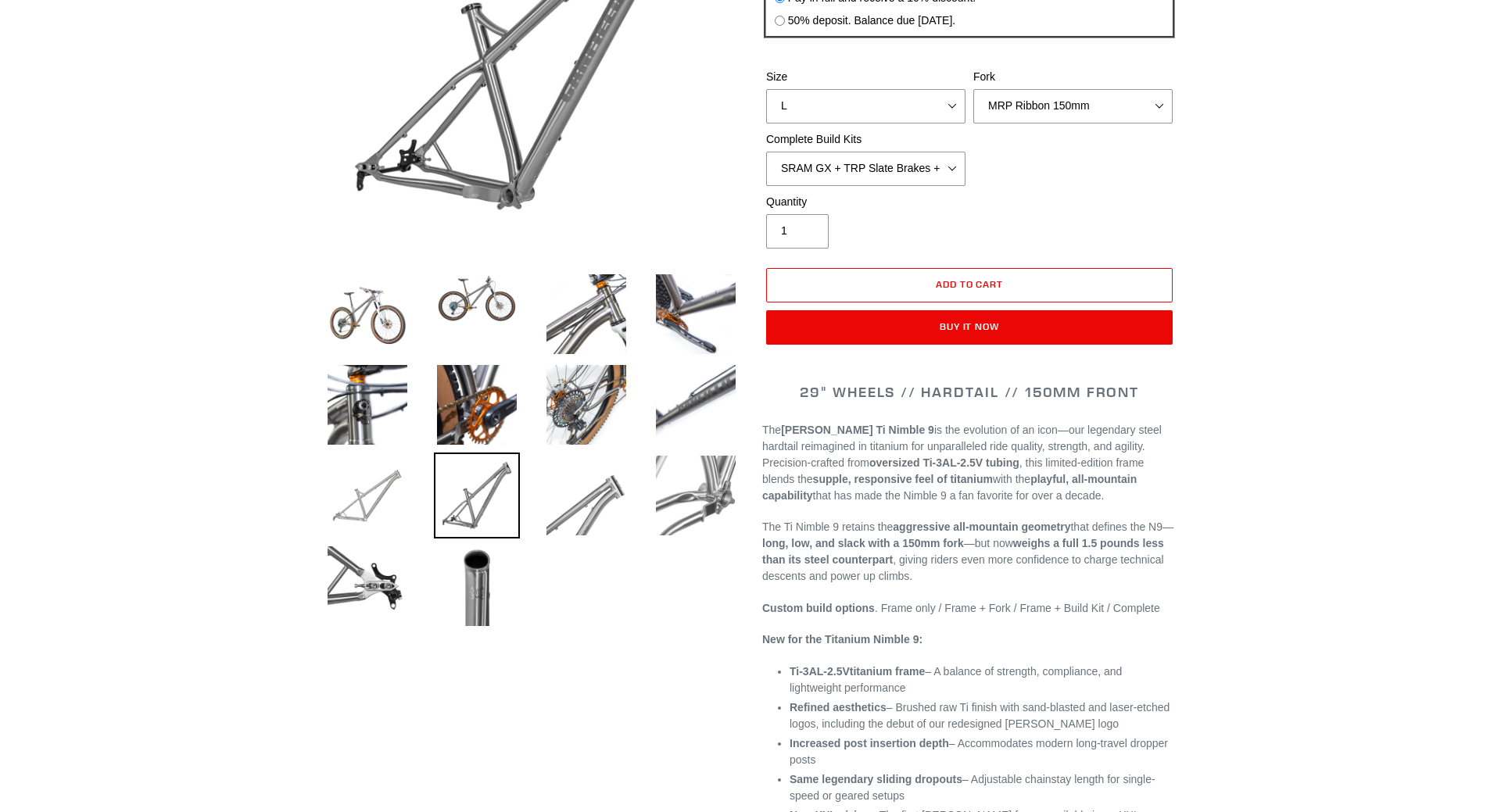
click at [344, 484] on img at bounding box center [368, 496] width 86 height 86
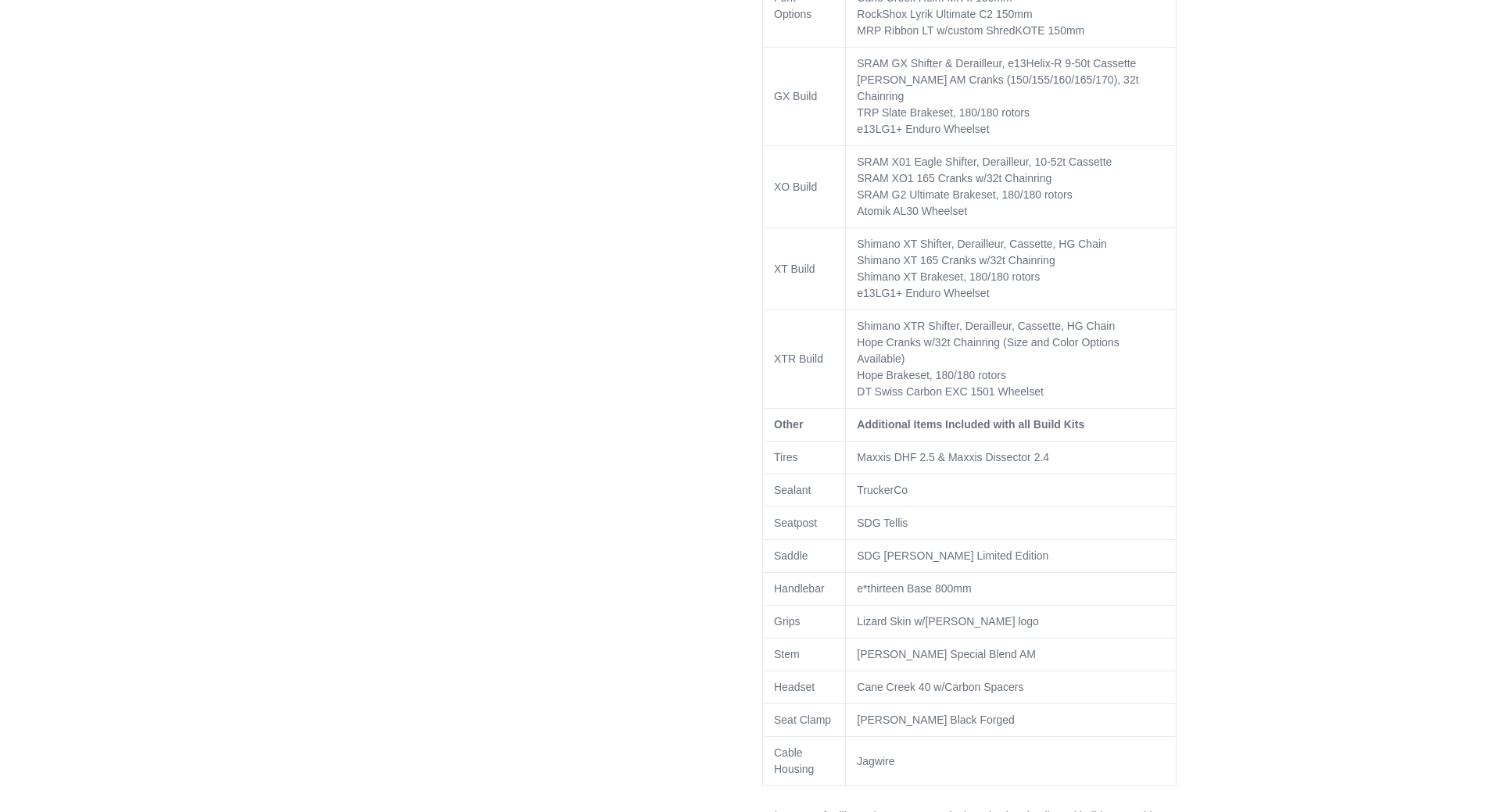
scroll to position [1435, 0]
